Goal: Task Accomplishment & Management: Use online tool/utility

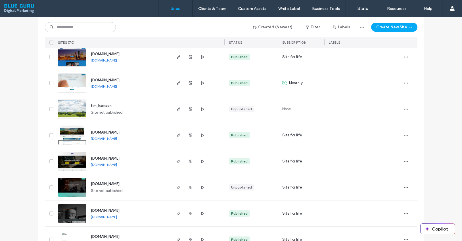
scroll to position [1706, 0]
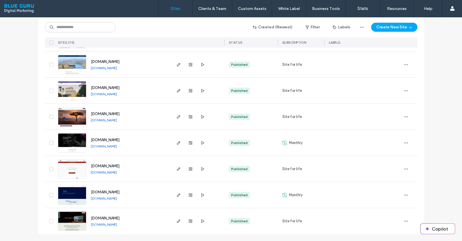
click at [238, 142] on div "Published" at bounding box center [239, 143] width 16 height 5
click at [241, 143] on div "Published" at bounding box center [239, 143] width 16 height 5
click at [405, 142] on icon "button" at bounding box center [406, 143] width 5 height 5
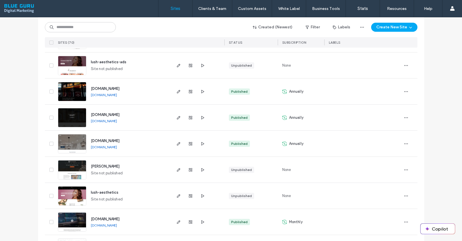
scroll to position [1053, 0]
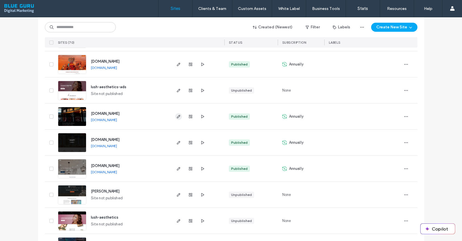
click at [176, 115] on icon "button" at bounding box center [178, 116] width 5 height 5
